Goal: Task Accomplishment & Management: Manage account settings

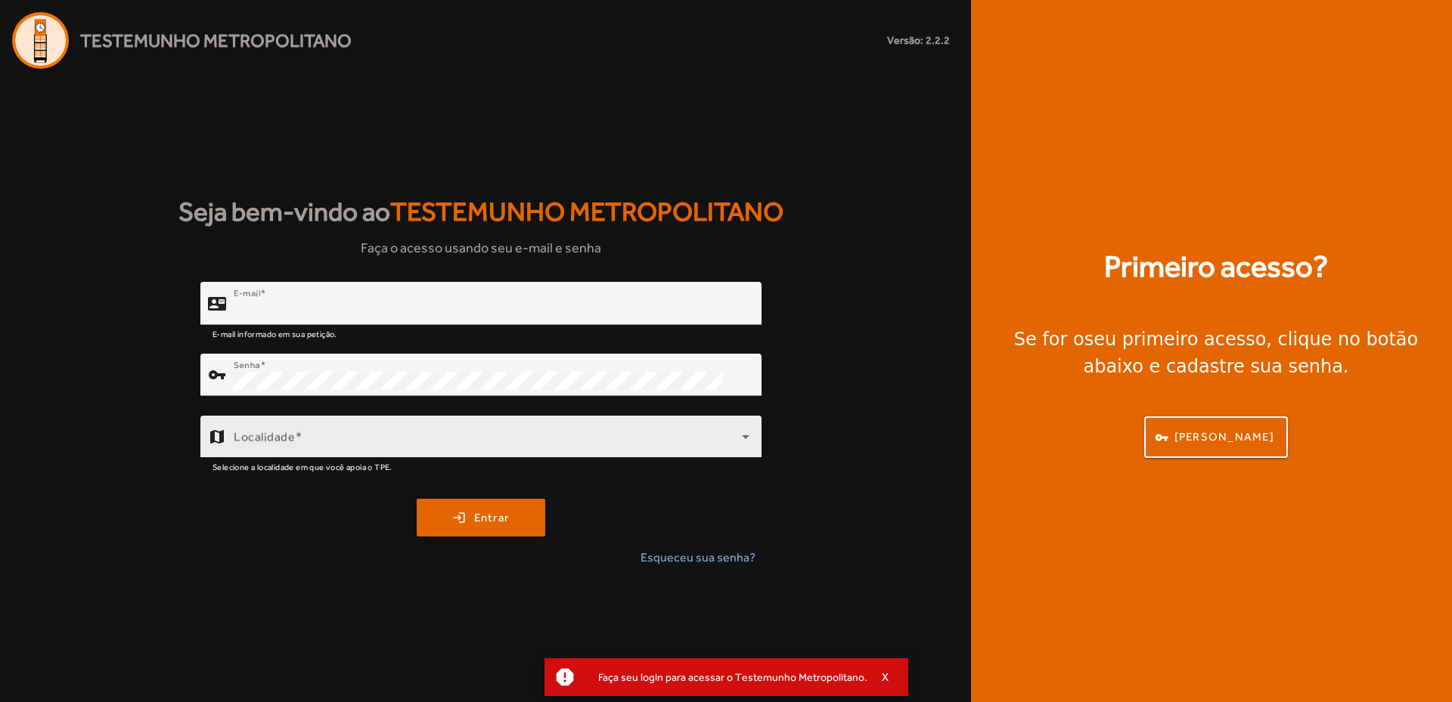
type input "**********"
click at [364, 429] on div "Localidade" at bounding box center [492, 437] width 516 height 42
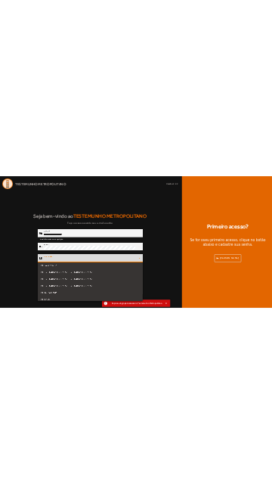
scroll to position [378, 0]
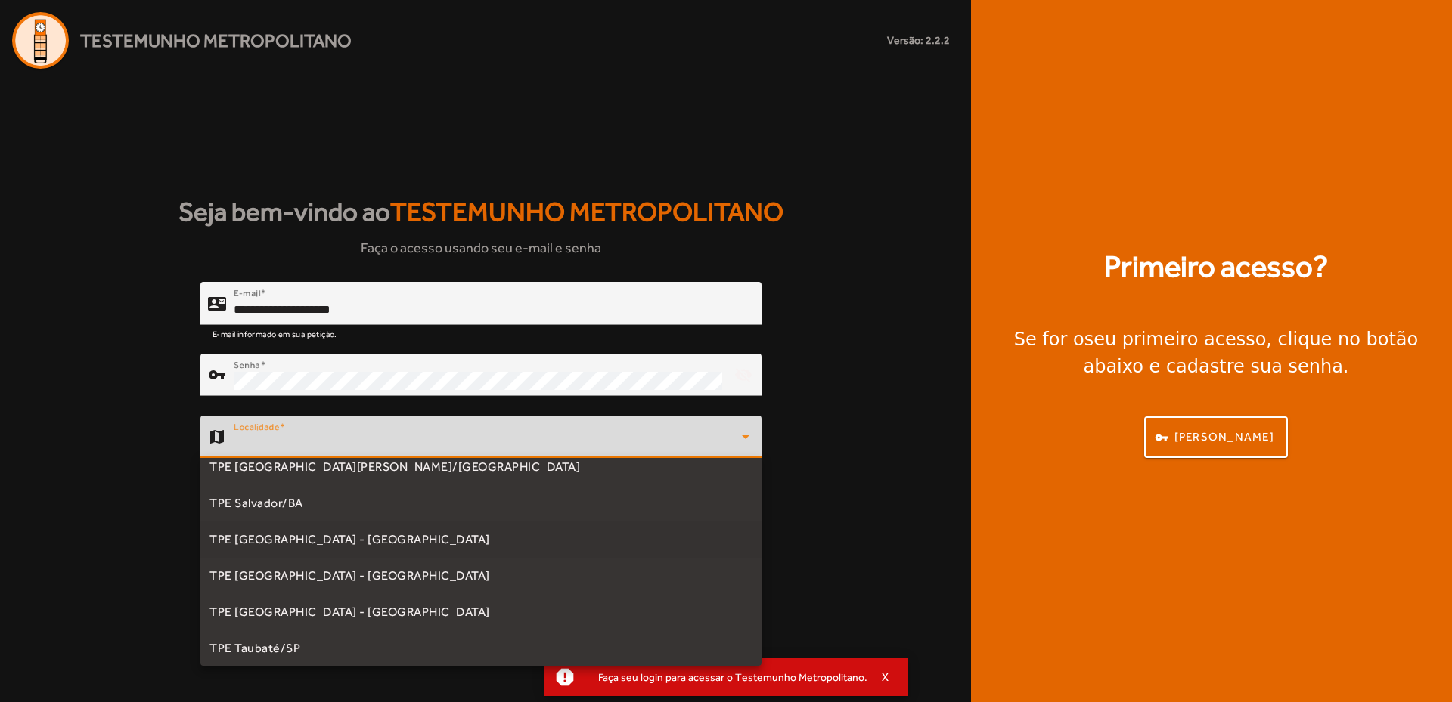
click at [329, 540] on span "TPE [GEOGRAPHIC_DATA] - [GEOGRAPHIC_DATA]" at bounding box center [349, 540] width 281 height 18
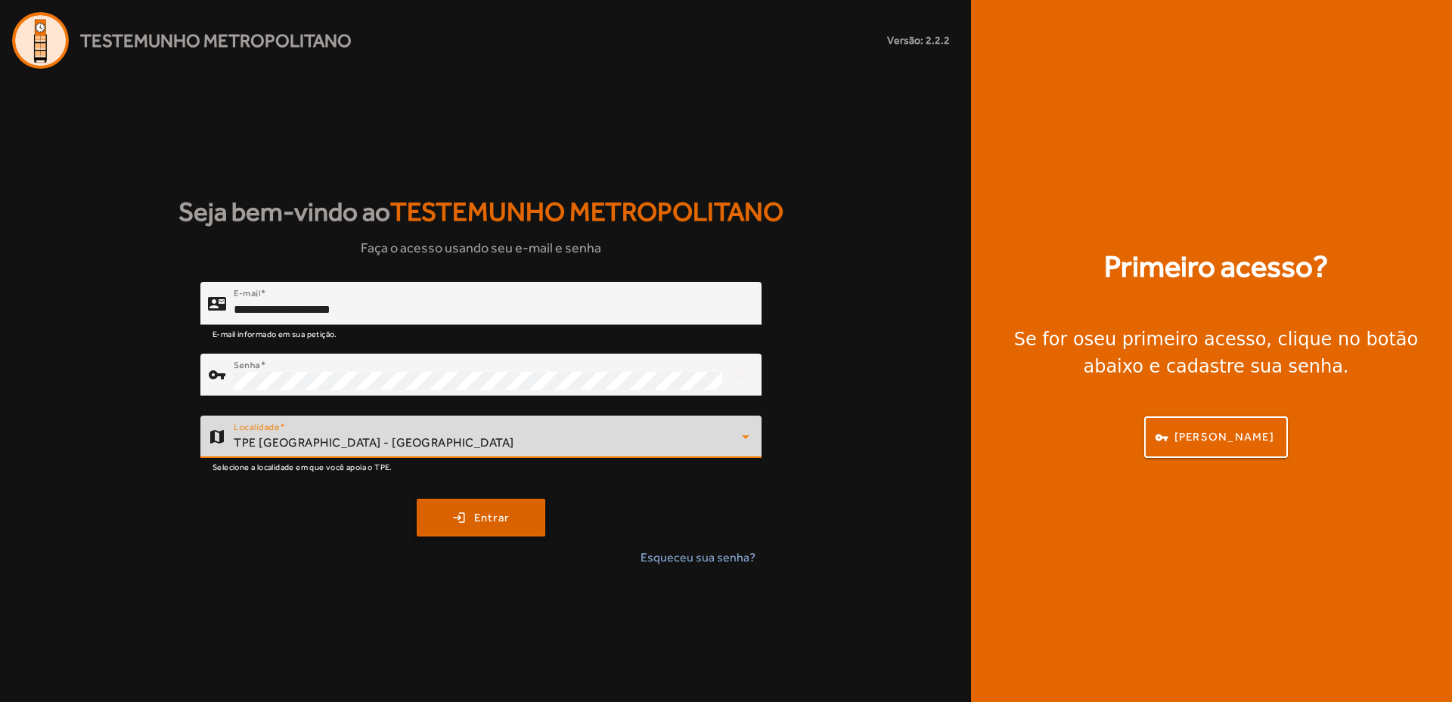
click at [488, 526] on span "submit" at bounding box center [481, 518] width 126 height 36
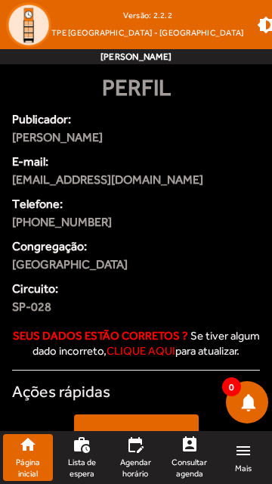
scroll to position [76, 0]
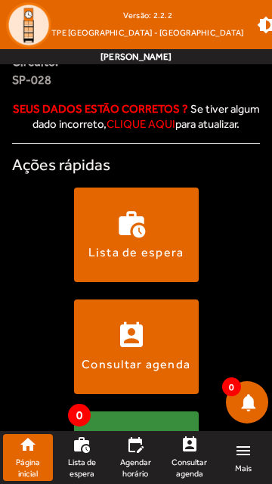
click at [144, 232] on span at bounding box center [136, 234] width 125 height 36
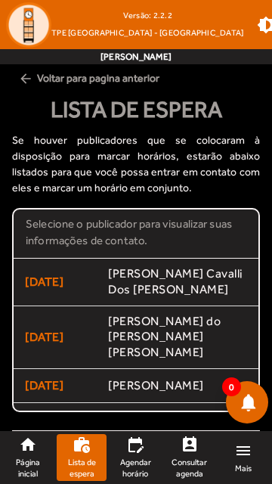
scroll to position [206, 0]
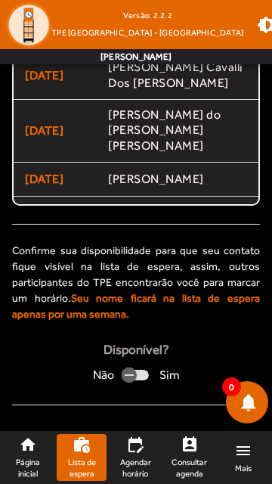
click at [21, 352] on div "Disponível? Não Sim" at bounding box center [136, 363] width 248 height 46
click at [129, 374] on icon "button" at bounding box center [129, 375] width 9 height 2
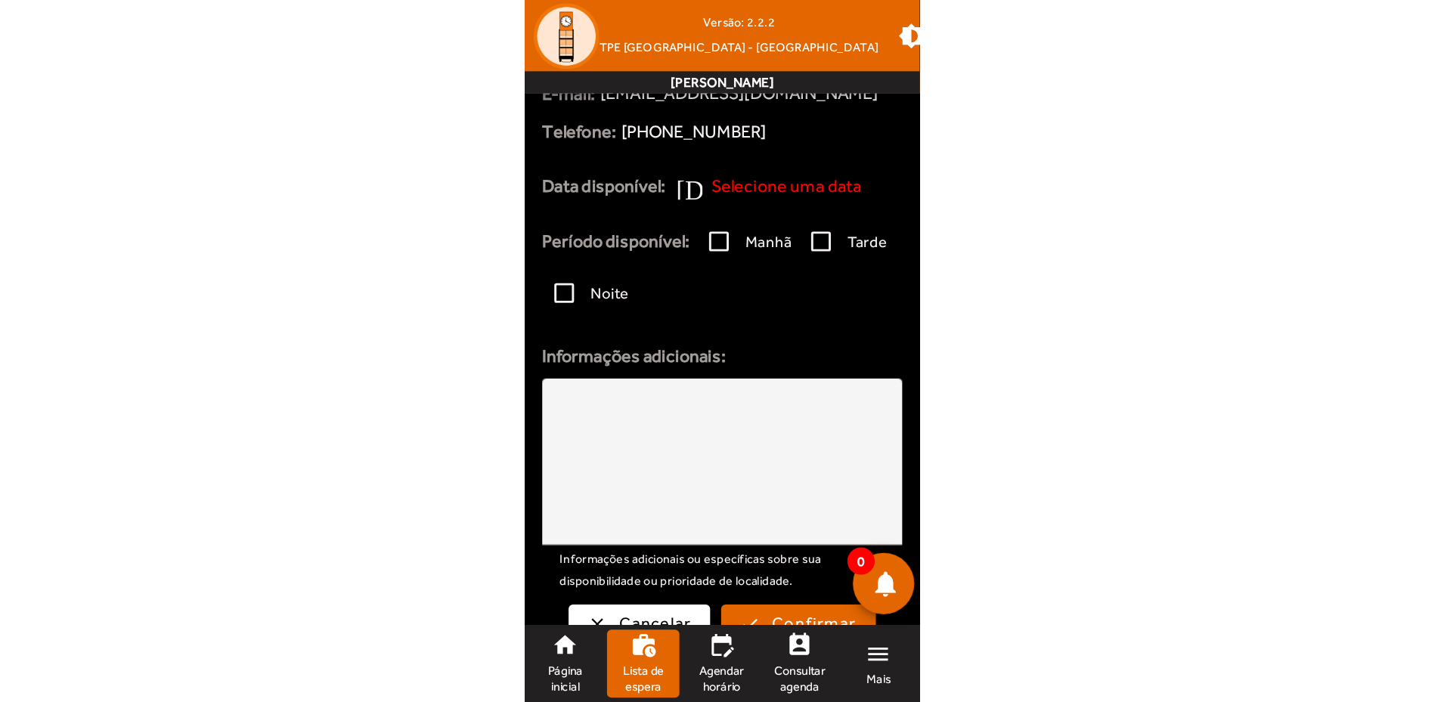
scroll to position [167, 0]
